Goal: Obtain resource: Download file/media

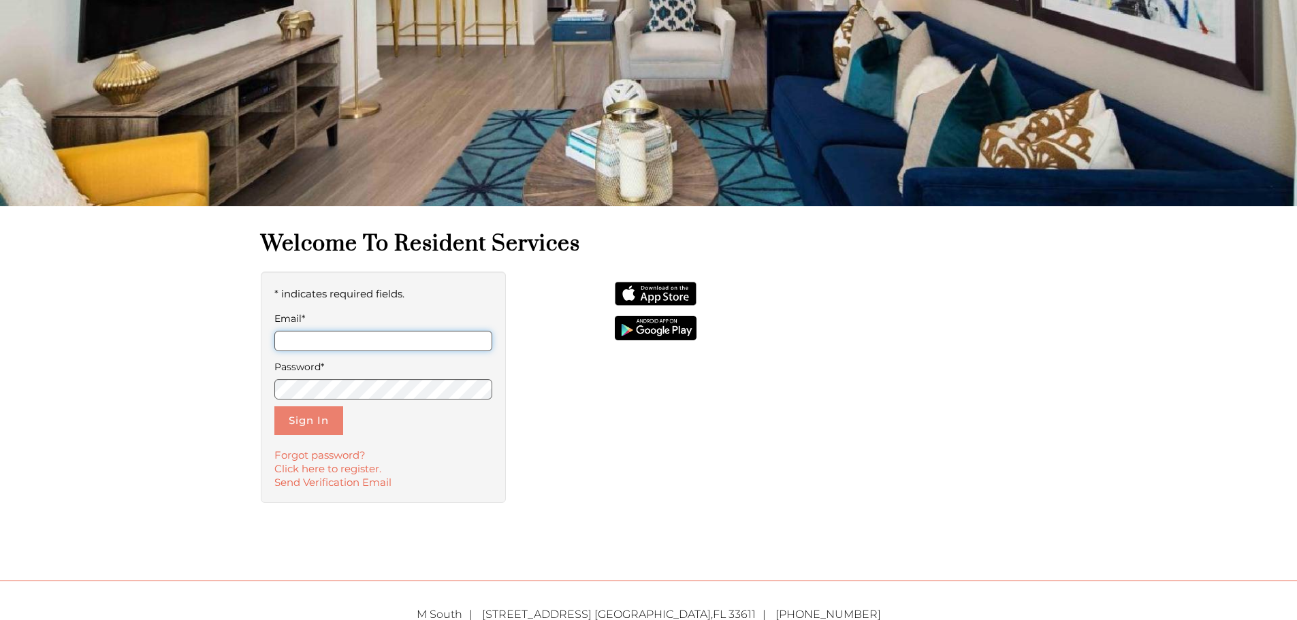
type input "**********"
click at [298, 430] on button "Sign In" at bounding box center [308, 420] width 69 height 29
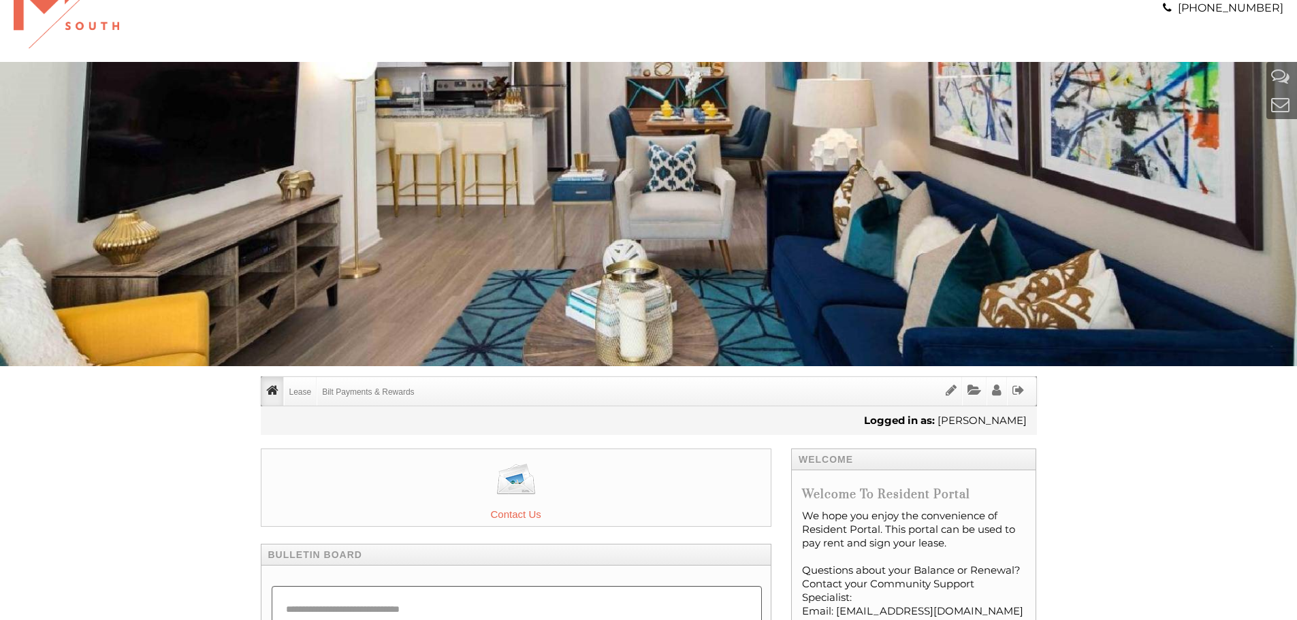
scroll to position [68, 0]
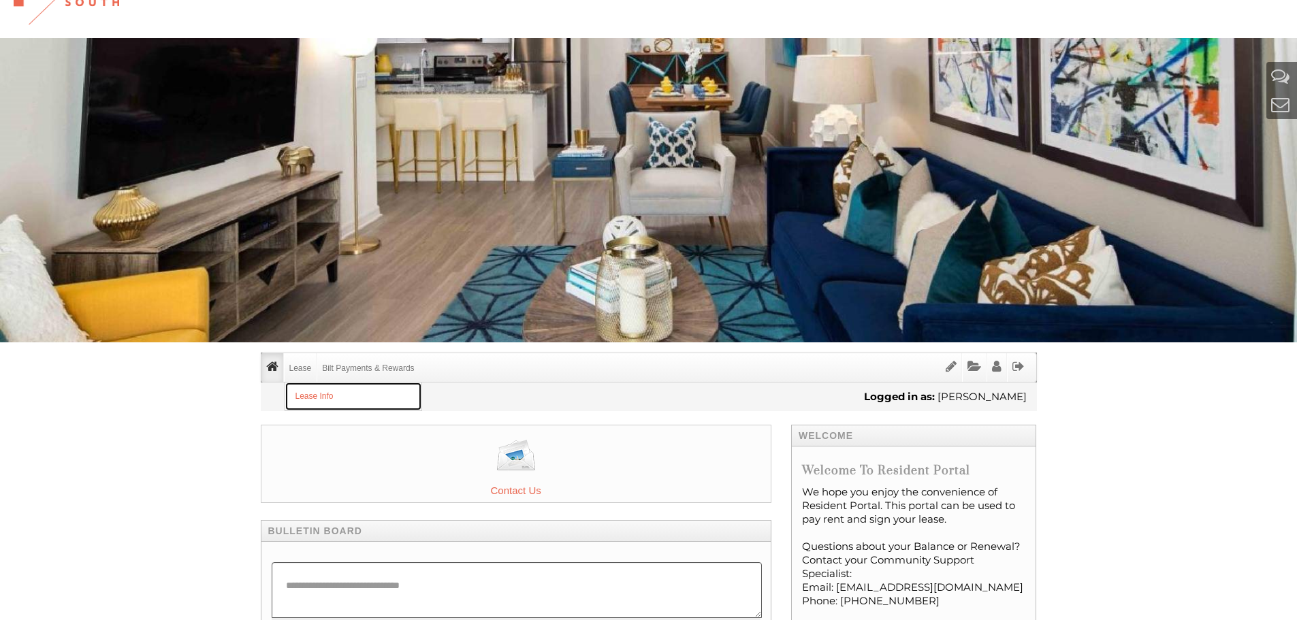
click at [306, 394] on link "Lease Info" at bounding box center [353, 397] width 136 height 28
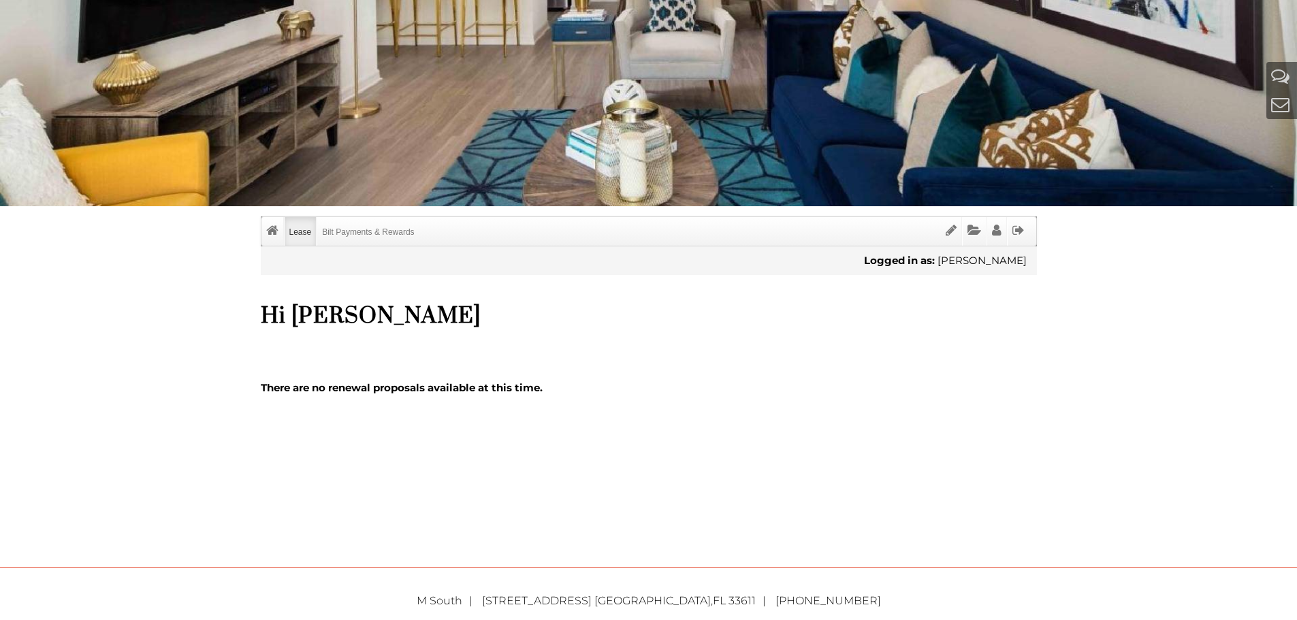
scroll to position [272, 0]
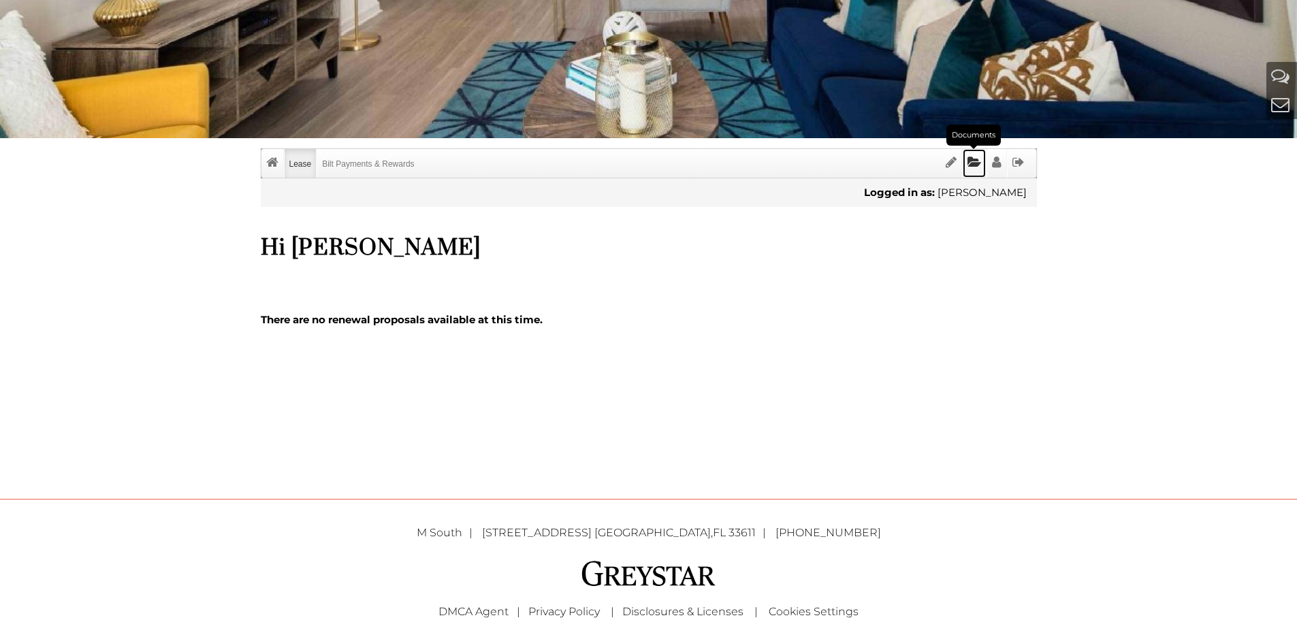
click at [980, 165] on icon "Documents" at bounding box center [974, 162] width 14 height 13
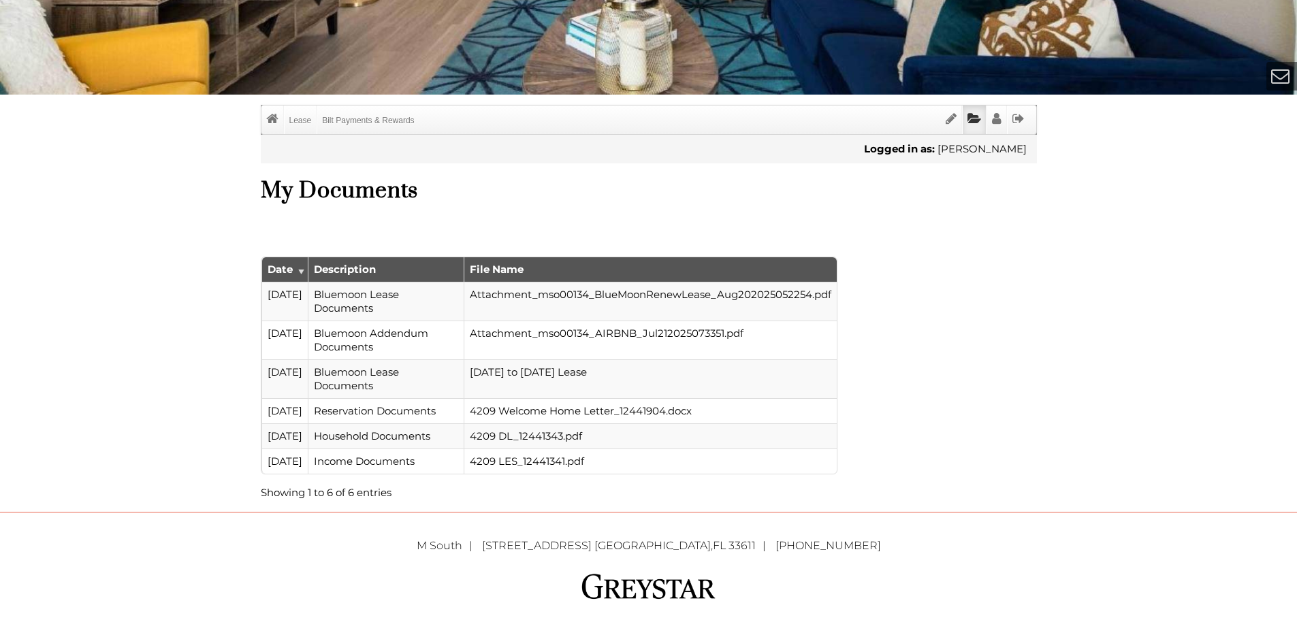
scroll to position [340, 0]
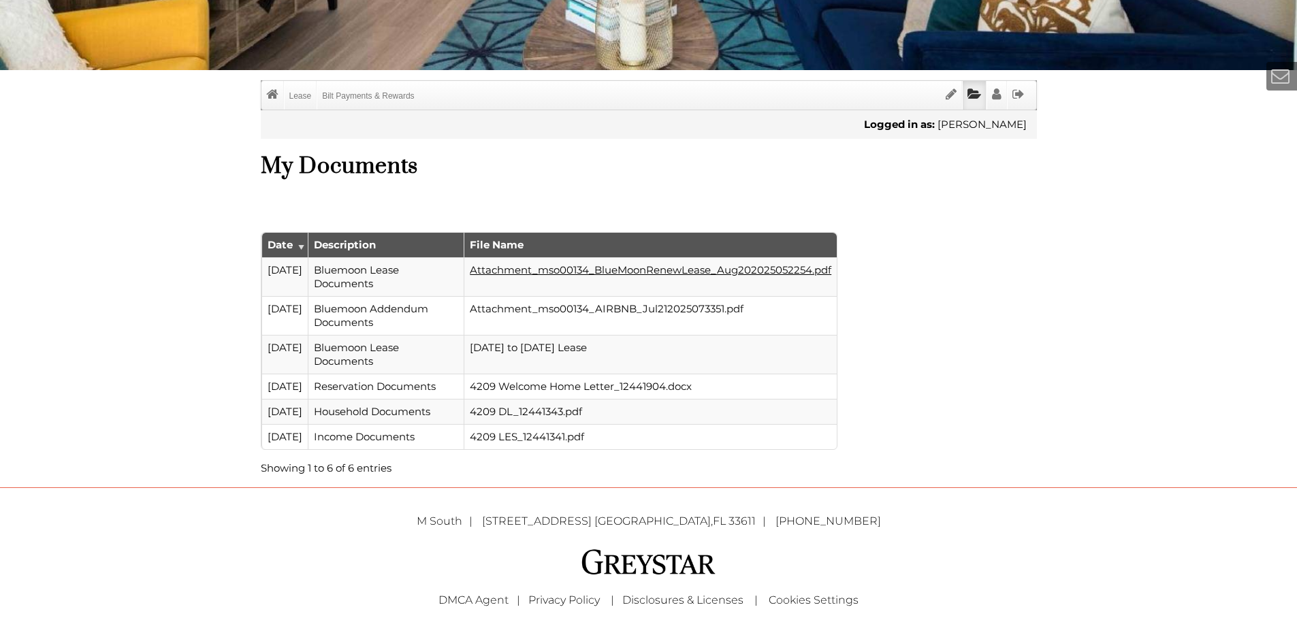
click at [558, 271] on link "Attachment_mso00134_BlueMoonRenewLease_Aug202025052254.pdf" at bounding box center [651, 269] width 362 height 13
click at [515, 270] on link "Attachment_mso00134_BlueMoonRenewLease_Aug202025052254.pdf" at bounding box center [651, 269] width 362 height 13
click at [604, 268] on link "Attachment_mso00134_BlueMoonRenewLease_Aug202025052254.pdf" at bounding box center [651, 269] width 362 height 13
click at [351, 95] on link "Bilt Payments & Rewards" at bounding box center [367, 95] width 101 height 29
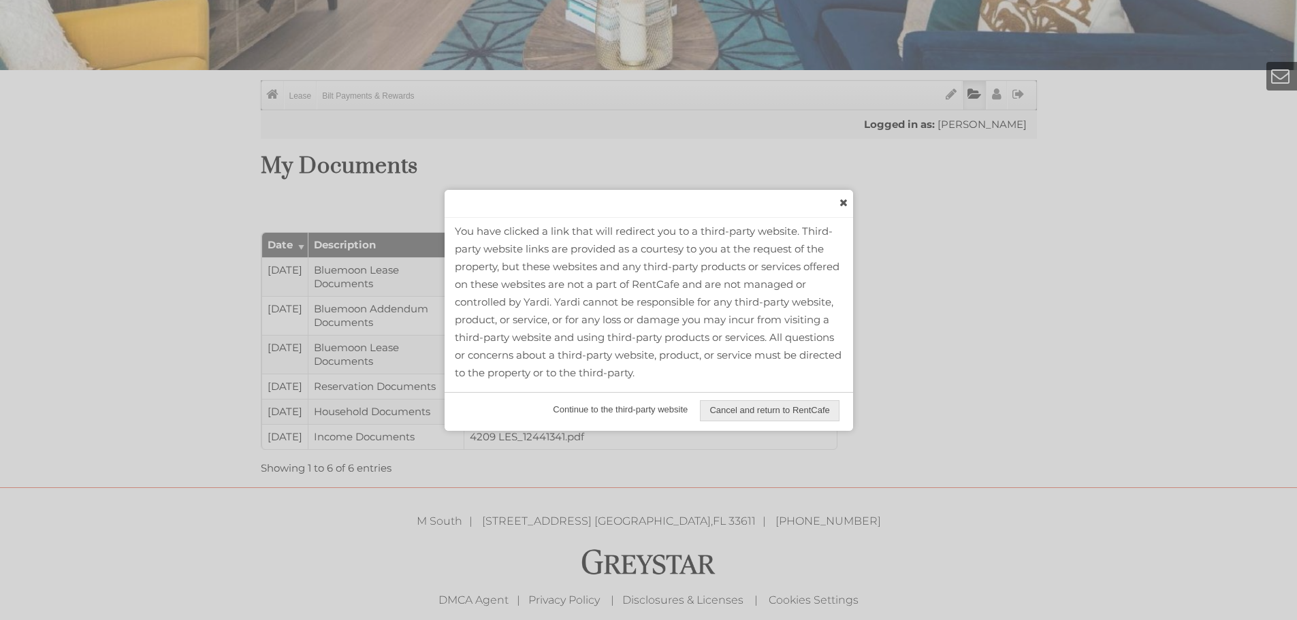
click at [647, 401] on span "Continue to the third-party website" at bounding box center [620, 410] width 152 height 20
